Goal: Transaction & Acquisition: Purchase product/service

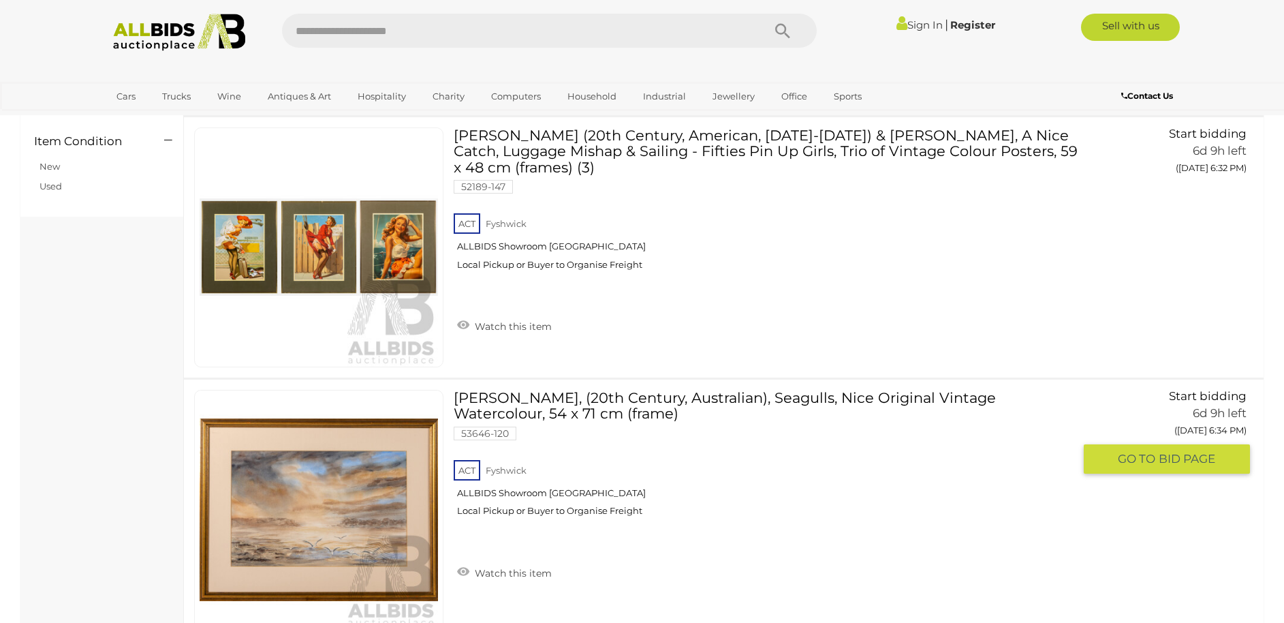
scroll to position [512, 0]
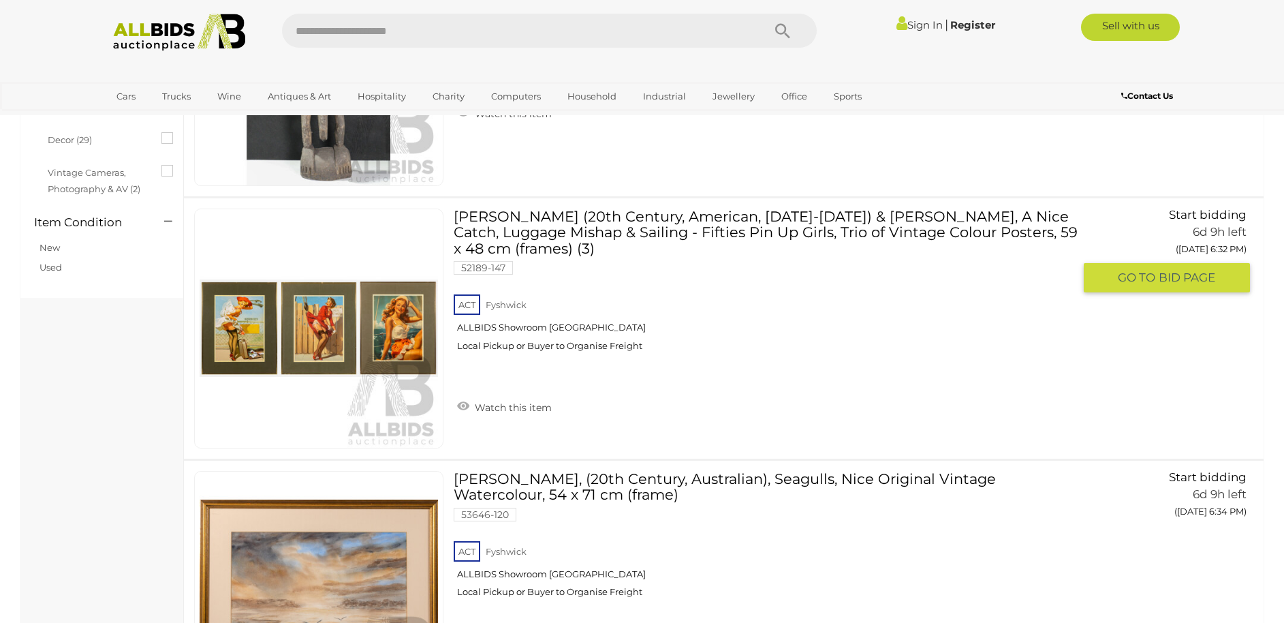
click at [619, 231] on link "Gil Elvgren (20th Century, American, 1914-1980) & Artist Unknown, A Nice Catch,…" at bounding box center [769, 285] width 610 height 153
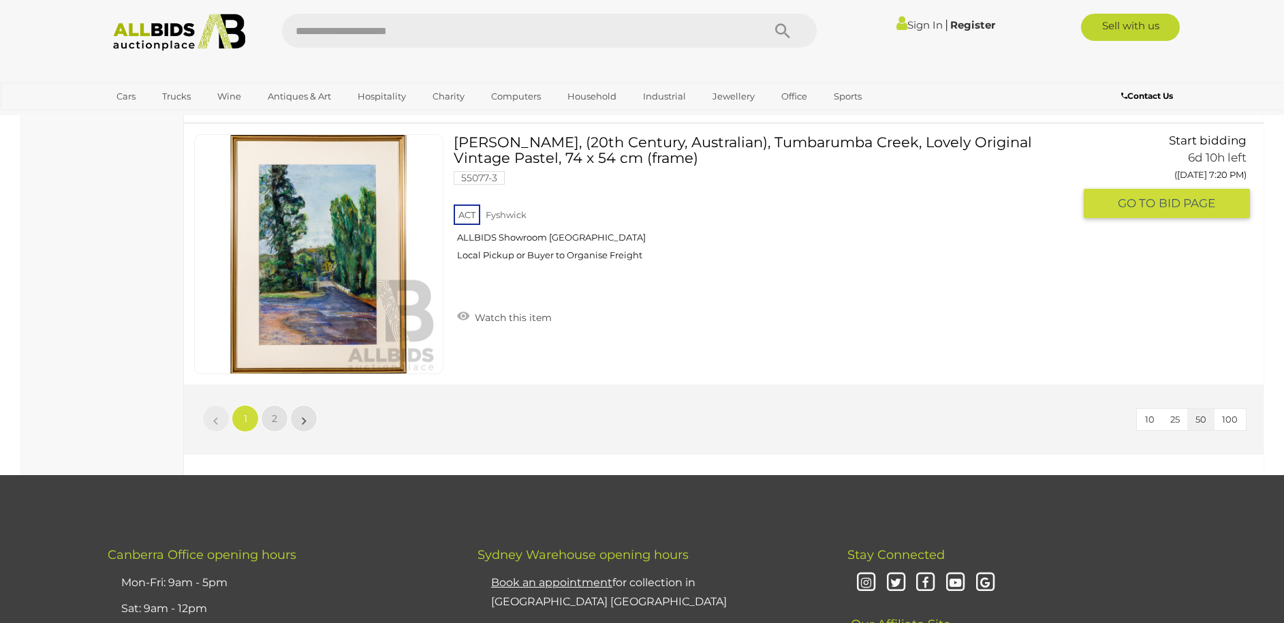
scroll to position [12934, 0]
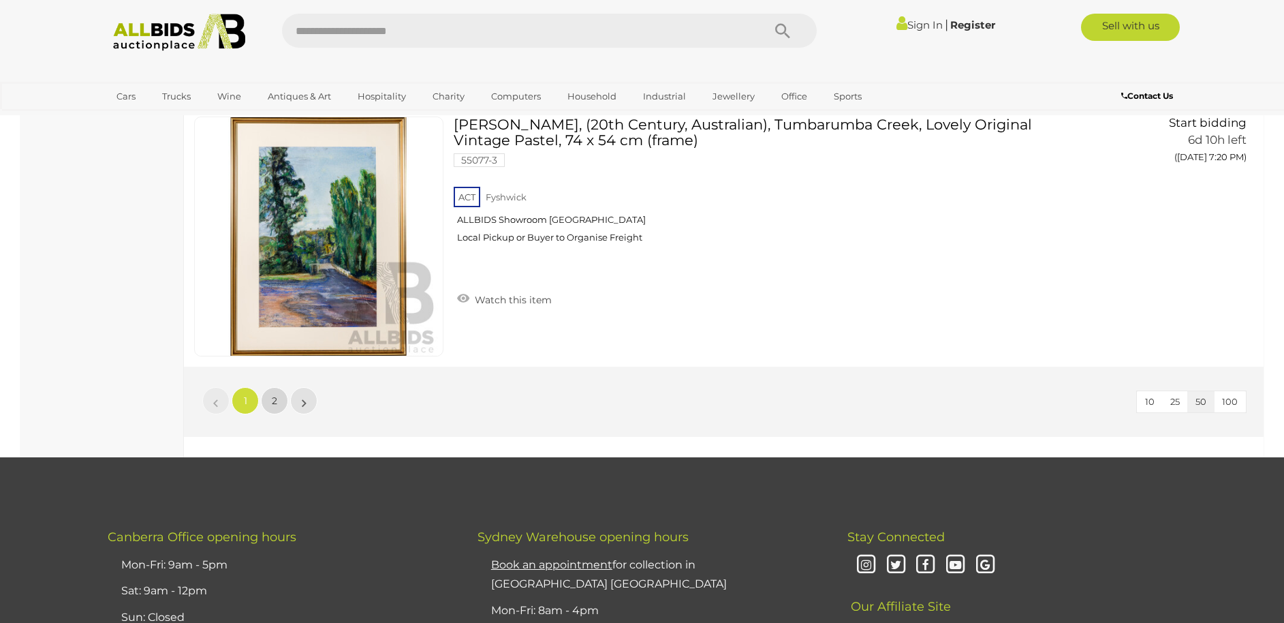
drag, startPoint x: 271, startPoint y: 402, endPoint x: 444, endPoint y: 396, distance: 172.5
click at [271, 402] on link "2" at bounding box center [274, 400] width 27 height 27
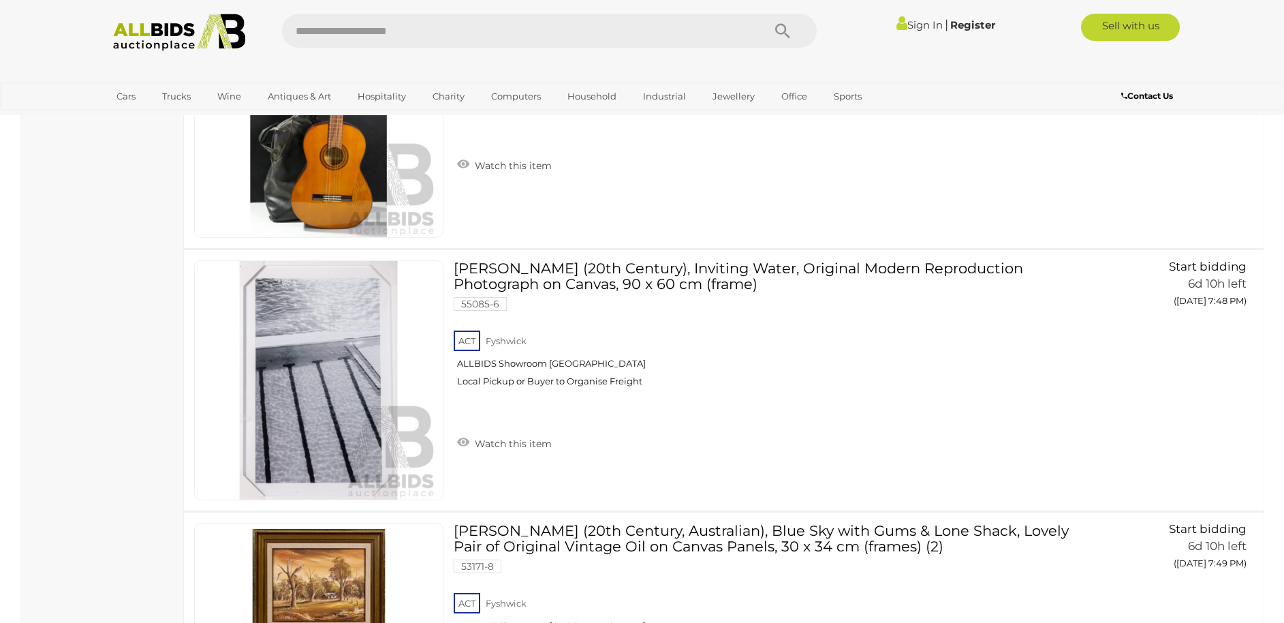
scroll to position [6586, 0]
